Goal: Transaction & Acquisition: Purchase product/service

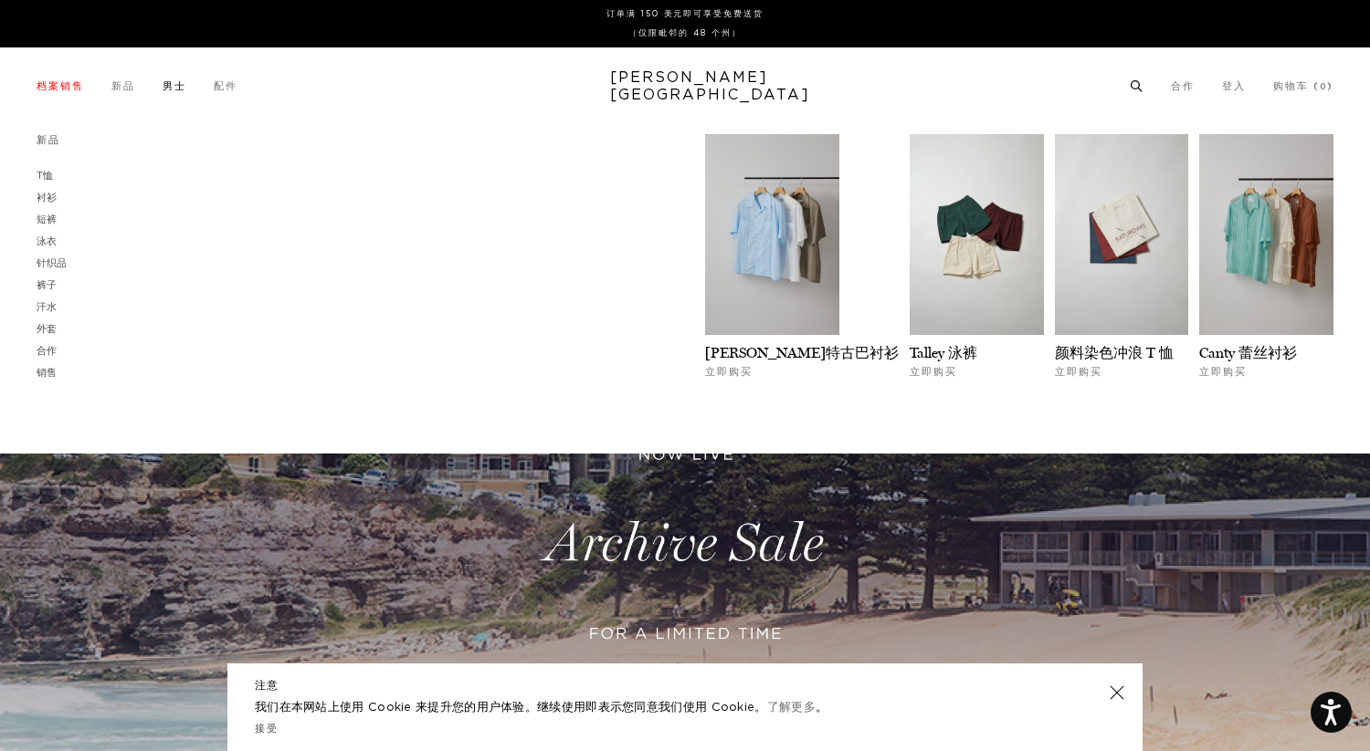
click at [175, 86] on font "男士" at bounding box center [175, 86] width 24 height 10
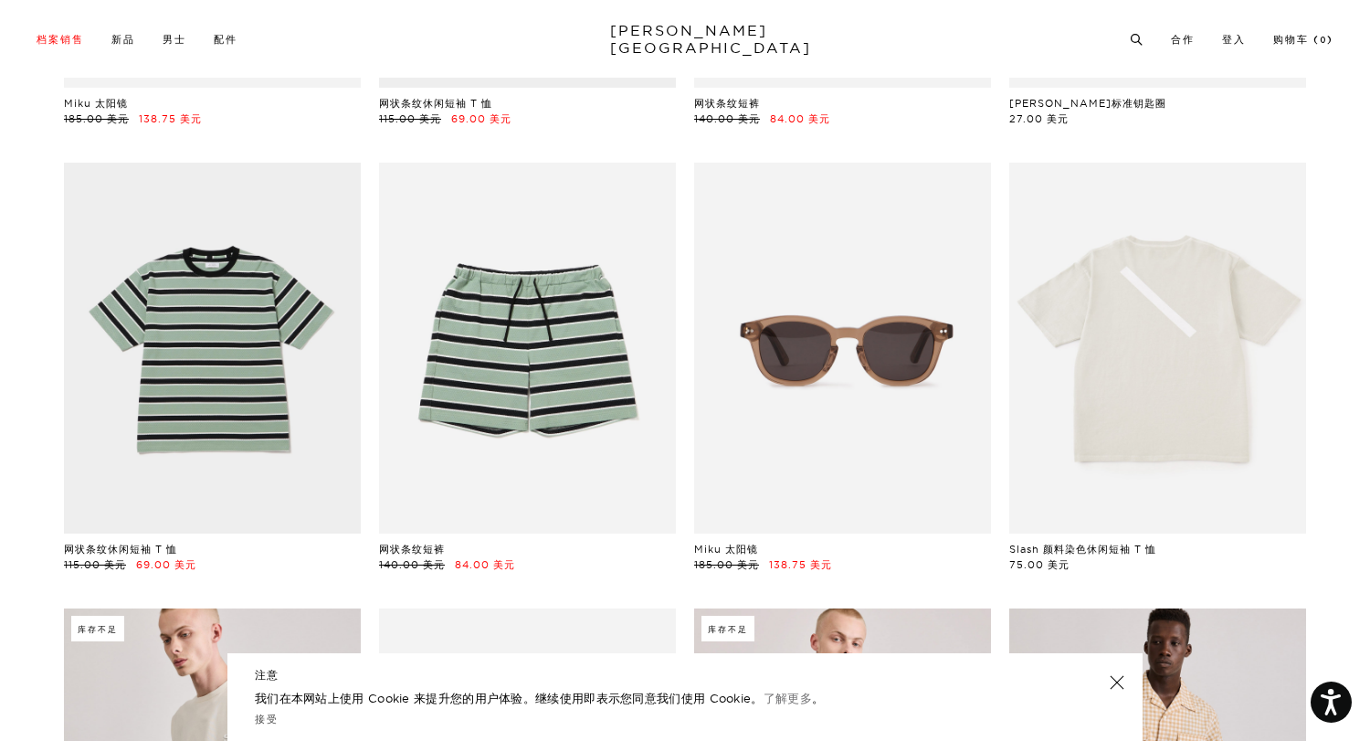
scroll to position [1924, 0]
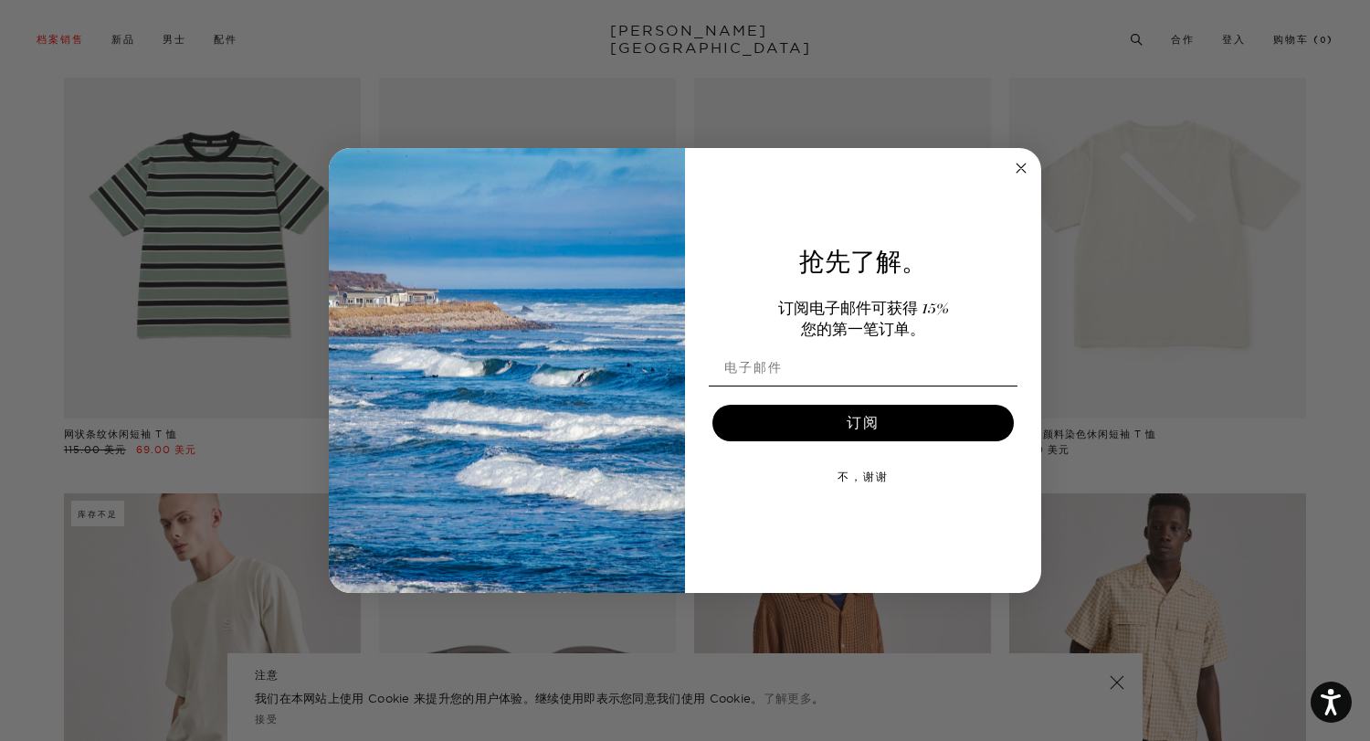
click at [1014, 169] on circle "关闭对话框" at bounding box center [1021, 167] width 21 height 21
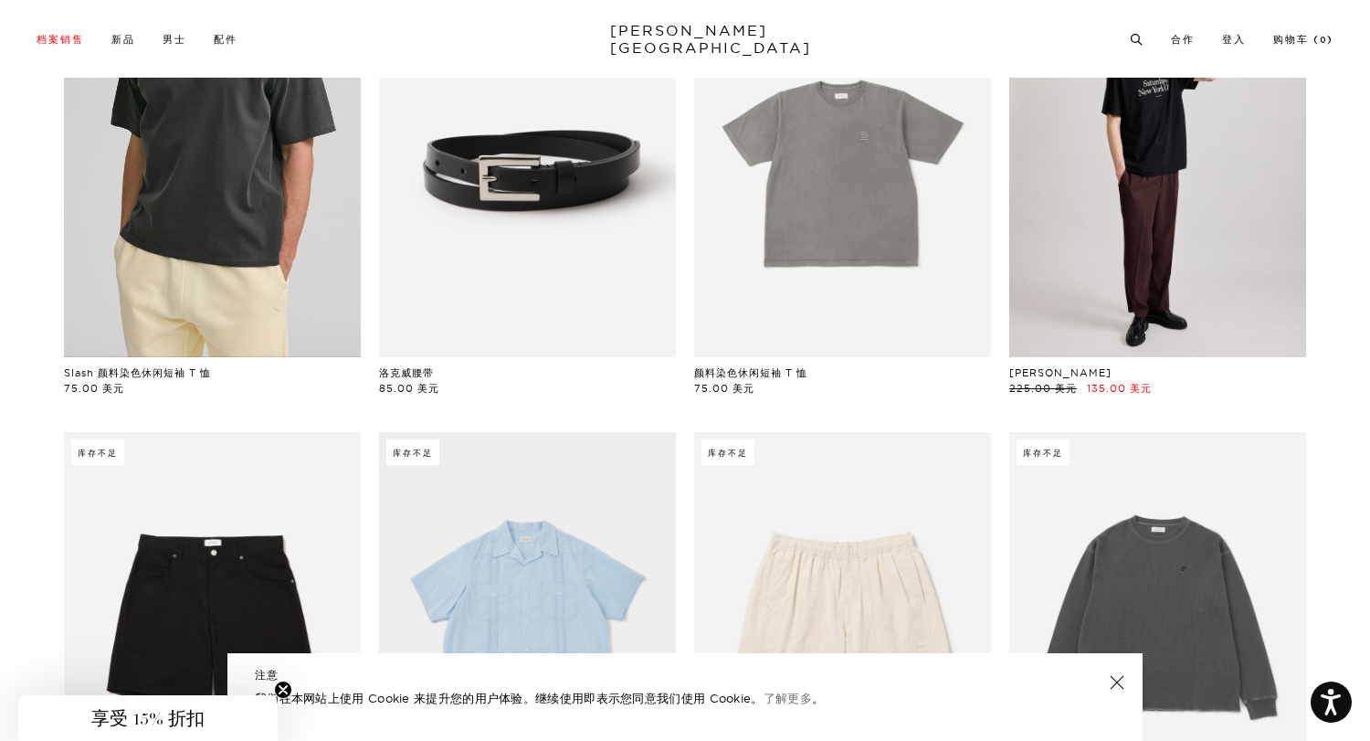
scroll to position [0, 0]
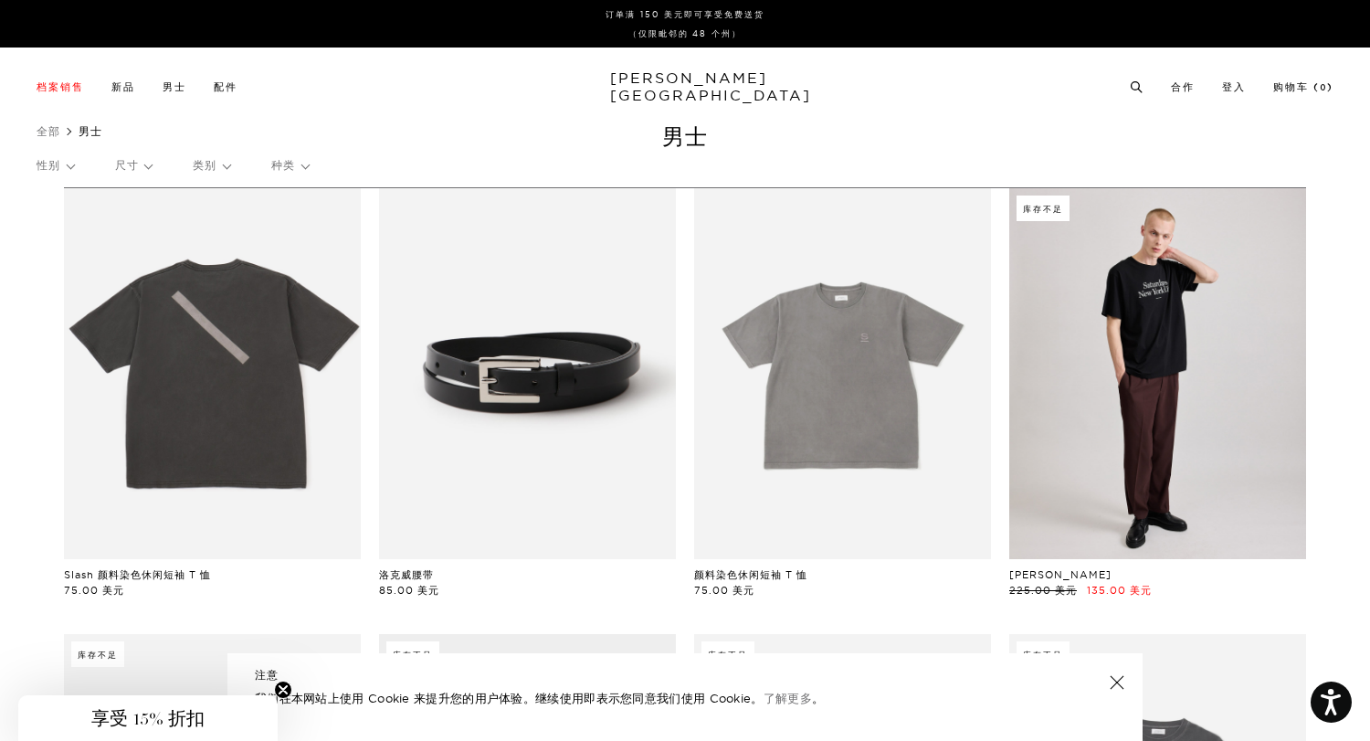
click at [214, 170] on font "类别" at bounding box center [205, 165] width 24 height 14
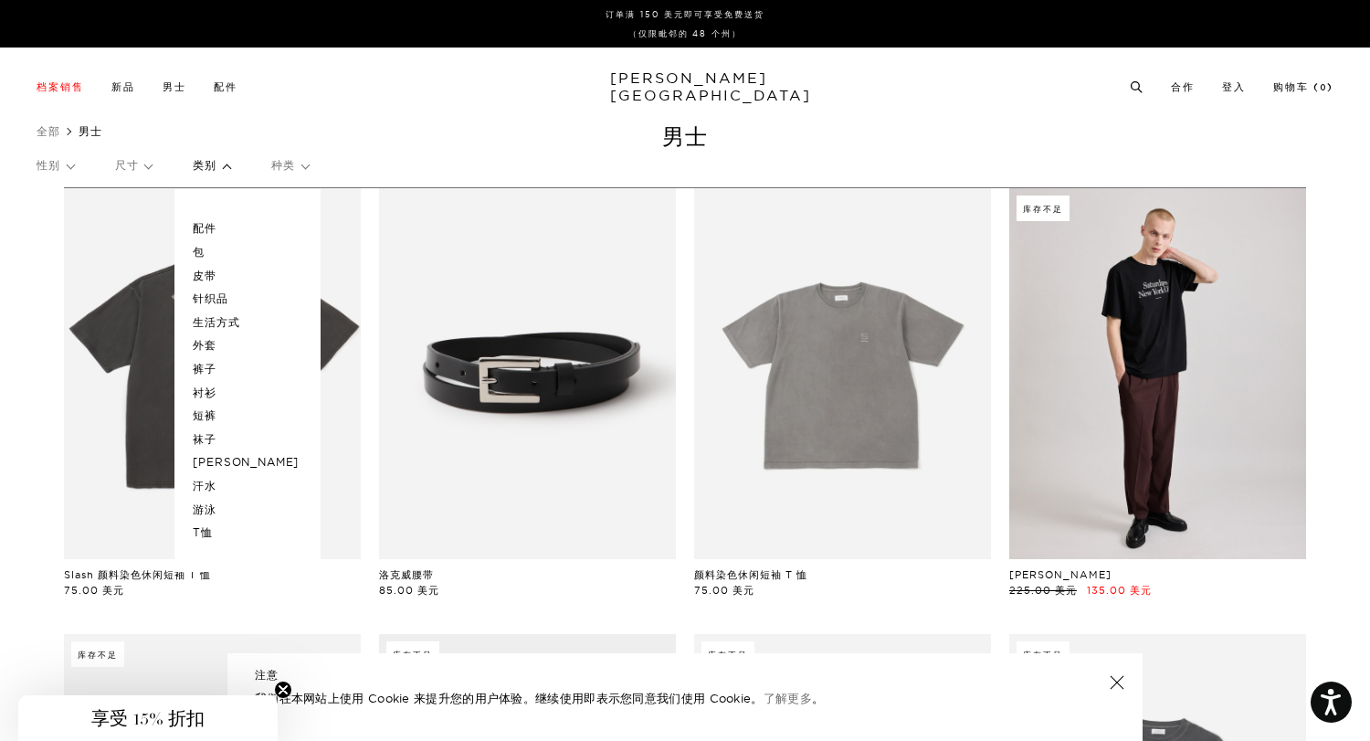
click at [222, 289] on p "针织品" at bounding box center [248, 299] width 110 height 24
